Goal: Find specific page/section: Find specific page/section

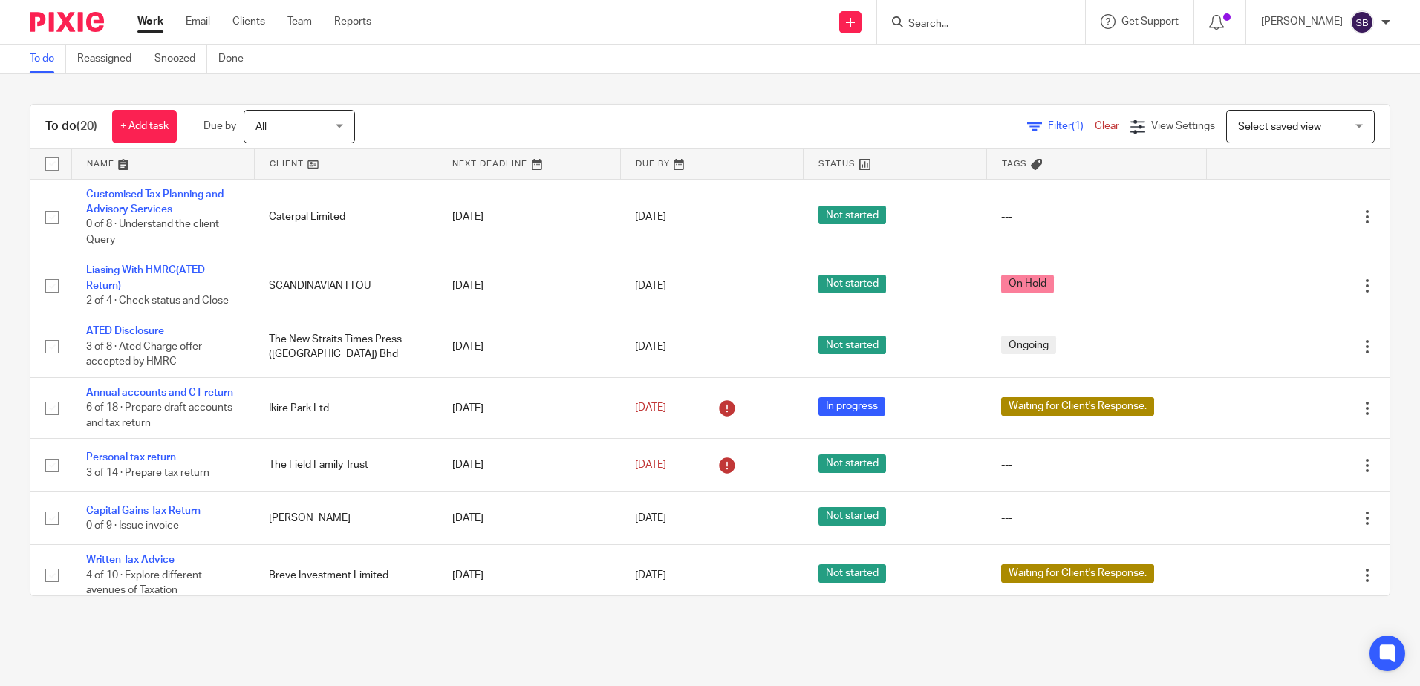
click at [956, 27] on input "Search" at bounding box center [974, 24] width 134 height 13
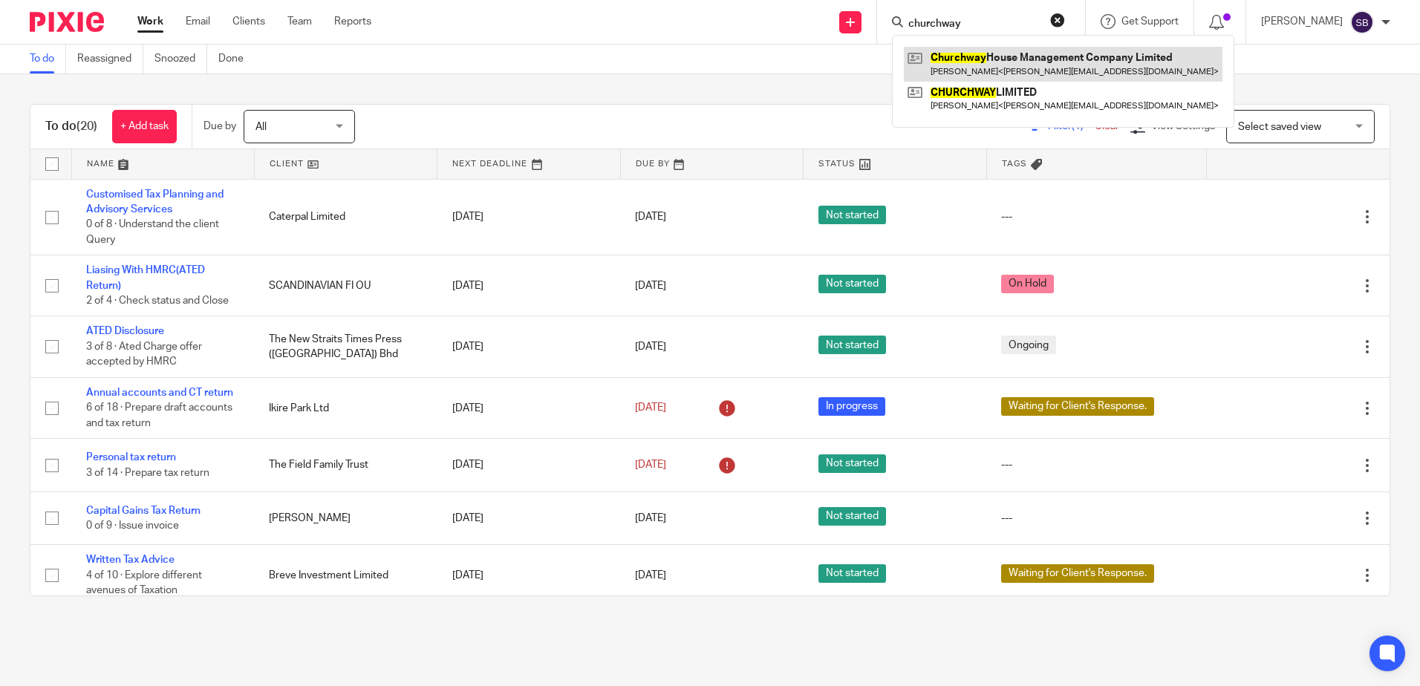
type input "churchway"
click at [1050, 60] on link at bounding box center [1063, 64] width 319 height 34
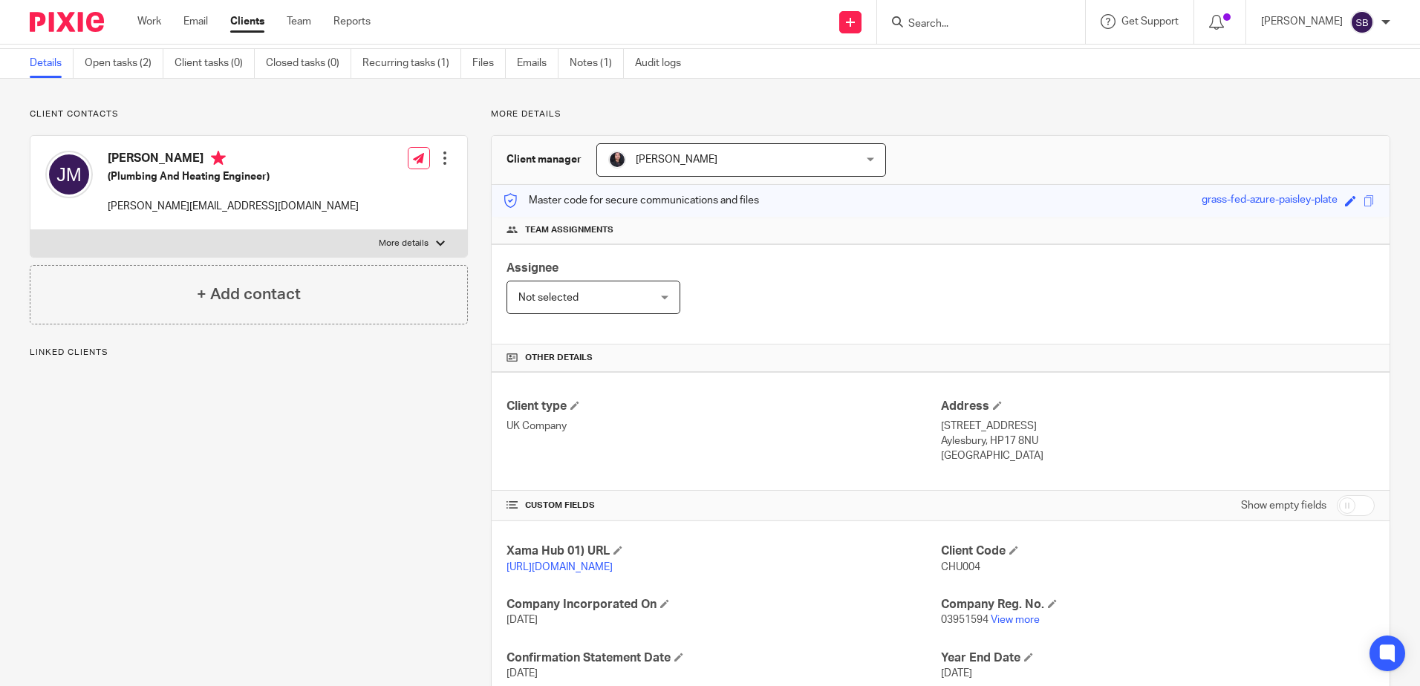
scroll to position [74, 0]
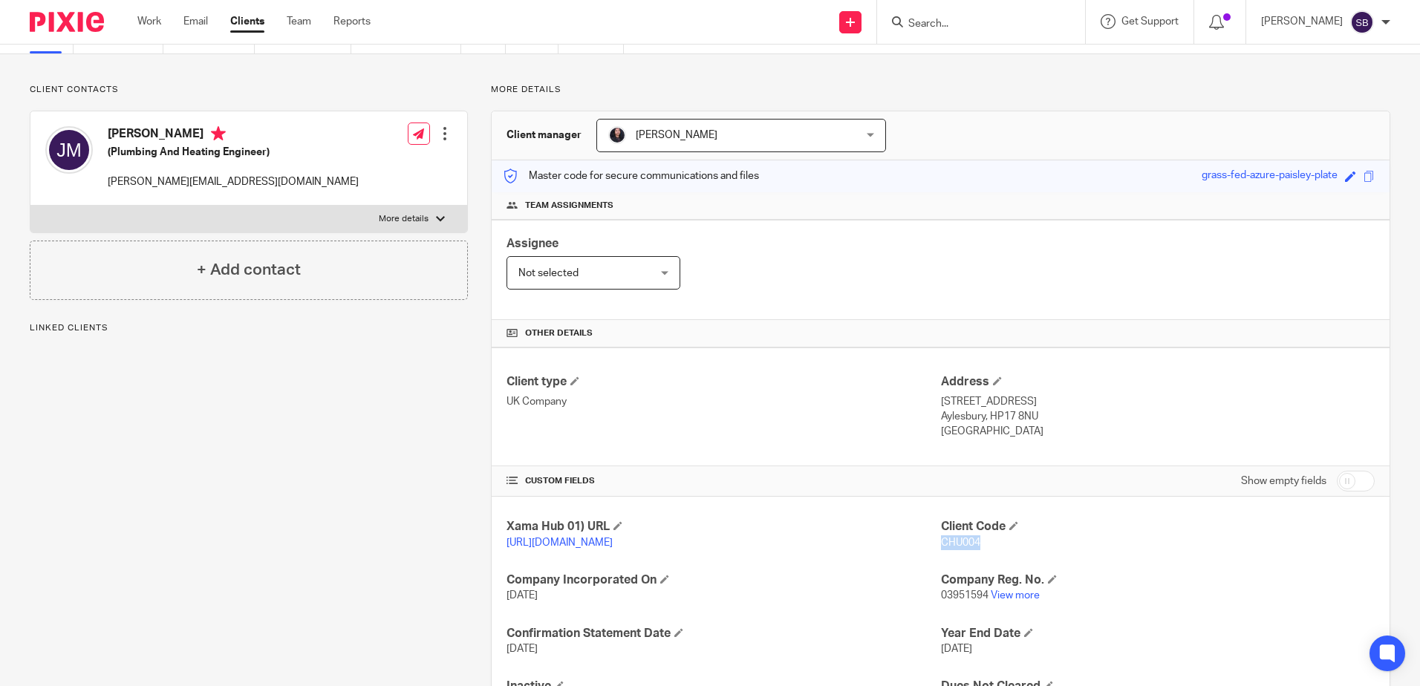
drag, startPoint x: 979, startPoint y: 545, endPoint x: 933, endPoint y: 546, distance: 46.1
click at [941, 546] on p "CHU004" at bounding box center [1158, 542] width 434 height 15
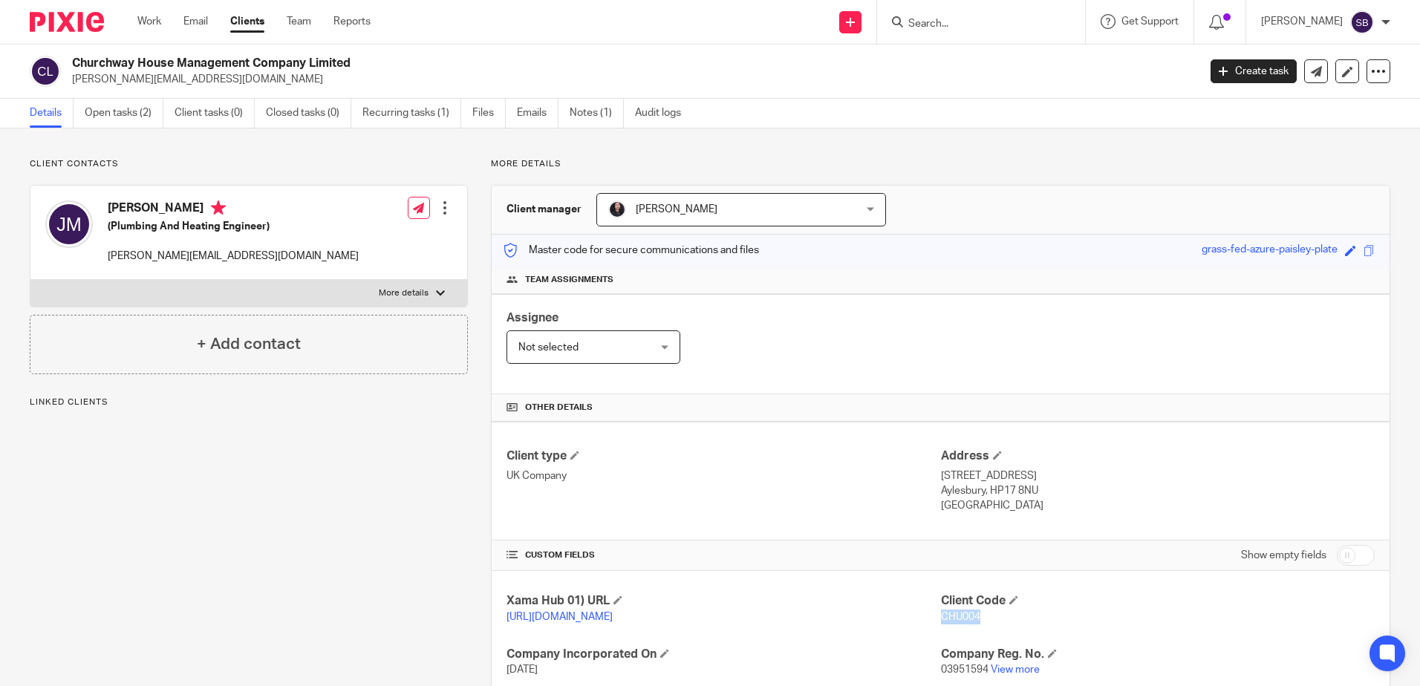
drag, startPoint x: 410, startPoint y: 65, endPoint x: 73, endPoint y: 68, distance: 337.1
click at [73, 68] on h2 "Churchway House Management Company Limited" at bounding box center [518, 64] width 892 height 16
click at [221, 171] on div "Client contacts John Munday (Plumbing And Heating Engineer) john@jmph.co.uk Edi…" at bounding box center [249, 266] width 438 height 216
click at [60, 29] on img at bounding box center [67, 22] width 74 height 20
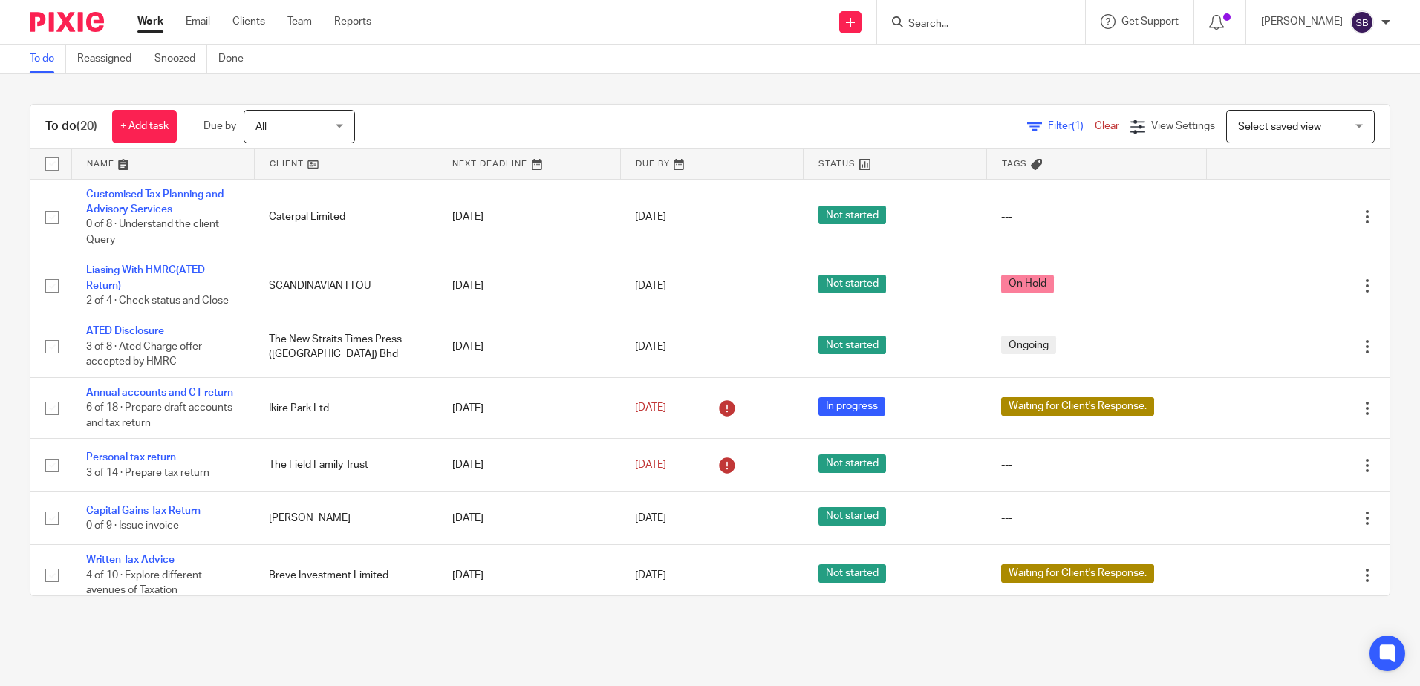
click at [943, 22] on input "Search" at bounding box center [974, 24] width 134 height 13
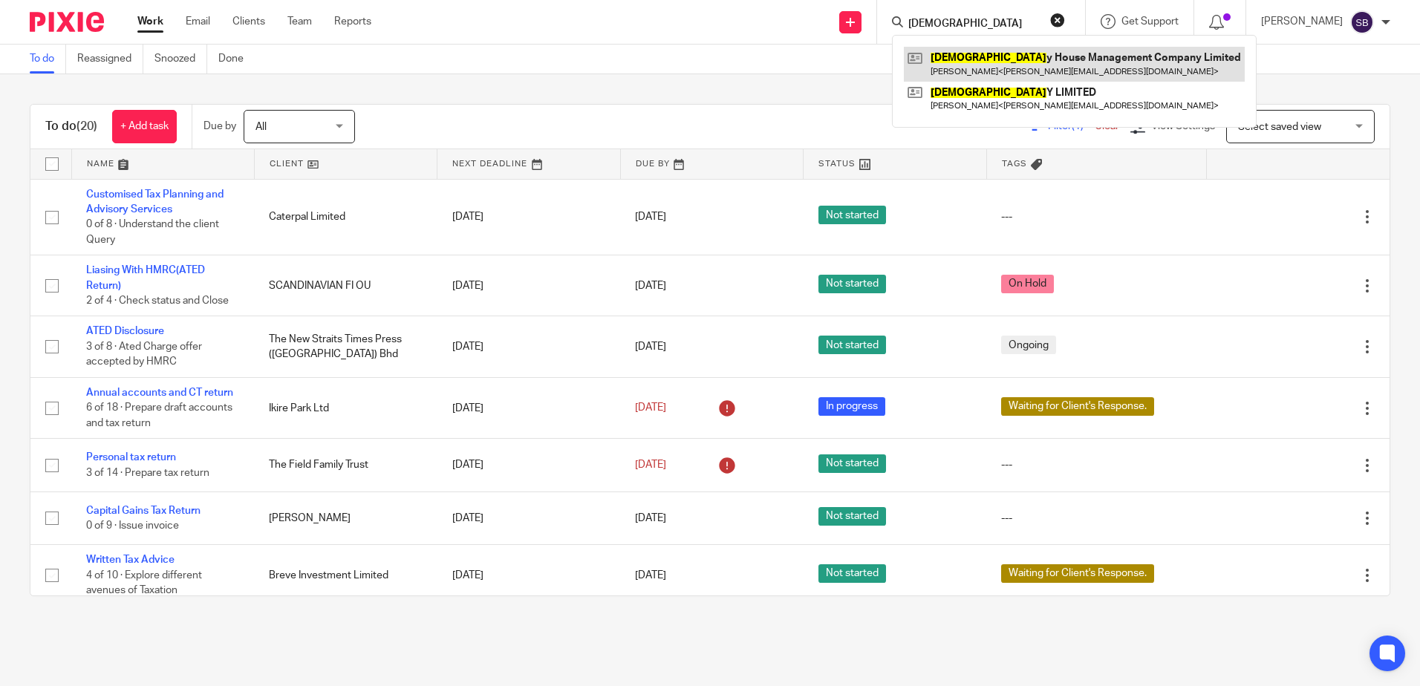
type input "CHURCHWA"
click at [979, 74] on link at bounding box center [1074, 64] width 341 height 34
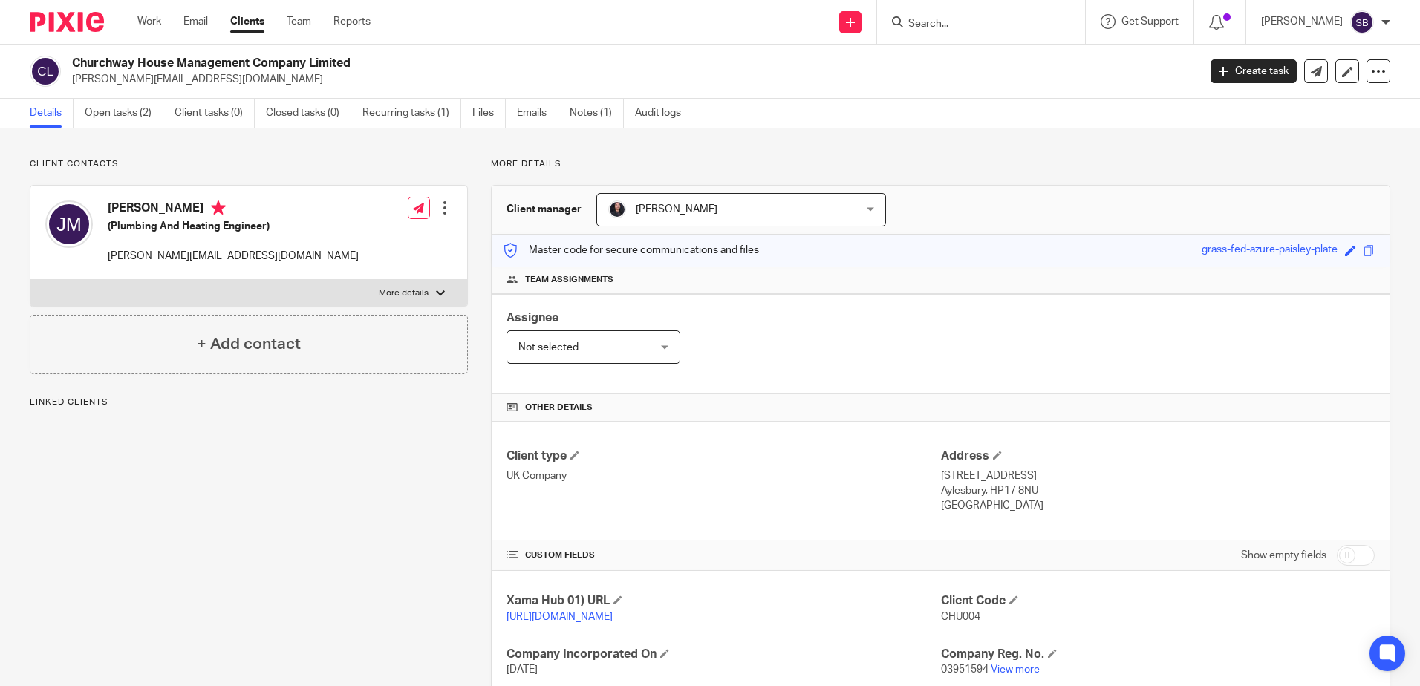
drag, startPoint x: 0, startPoint y: 0, endPoint x: 75, endPoint y: 63, distance: 98.0
click at [75, 63] on h2 "Churchway House Management Company Limited" at bounding box center [518, 64] width 892 height 16
copy h2 "Churchway House Management Company Limited"
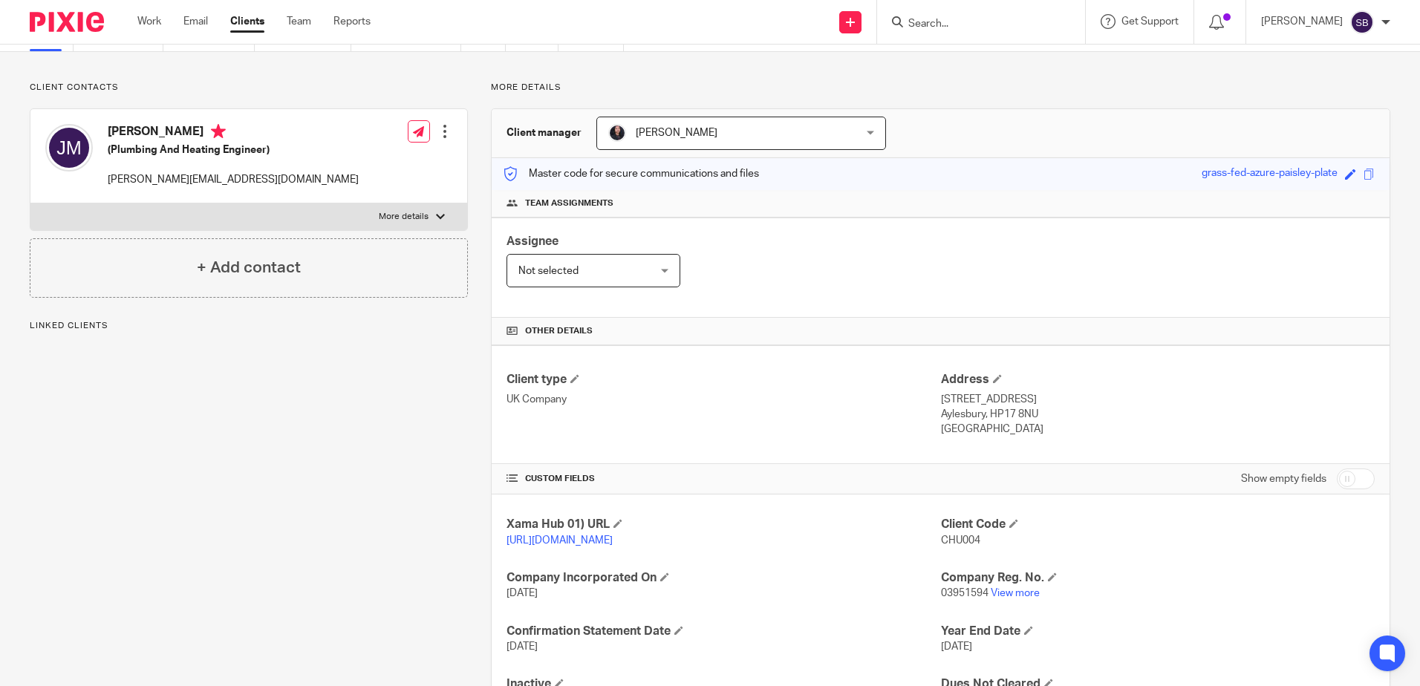
scroll to position [148, 0]
